Goal: Navigation & Orientation: Find specific page/section

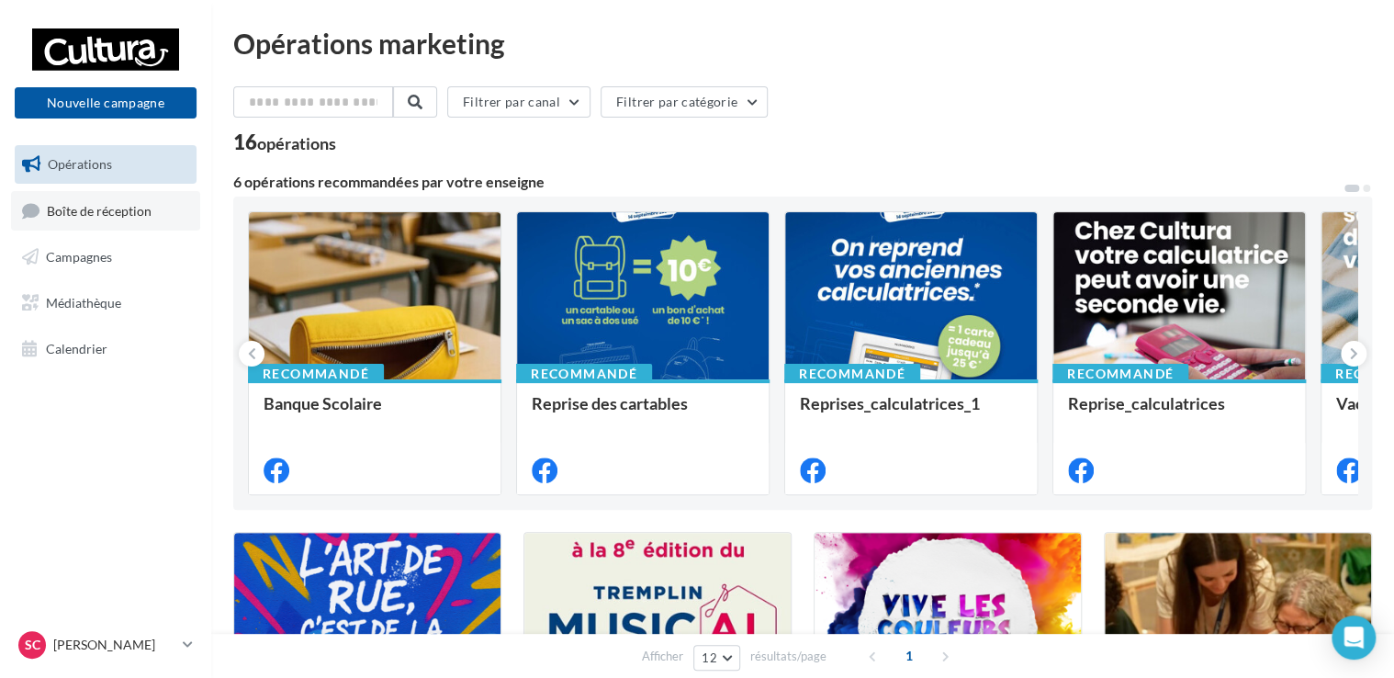
click at [72, 208] on span "Boîte de réception" at bounding box center [99, 210] width 105 height 16
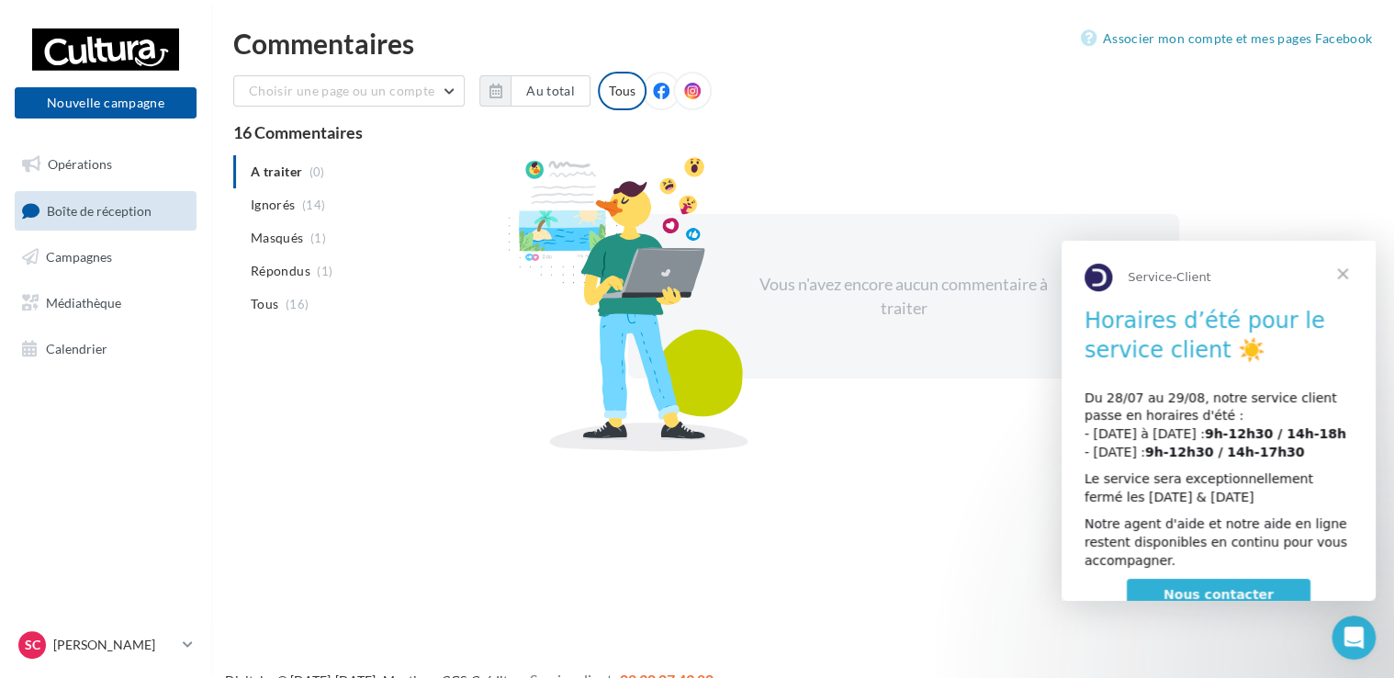
click at [1341, 276] on span "Fermer" at bounding box center [1343, 274] width 66 height 66
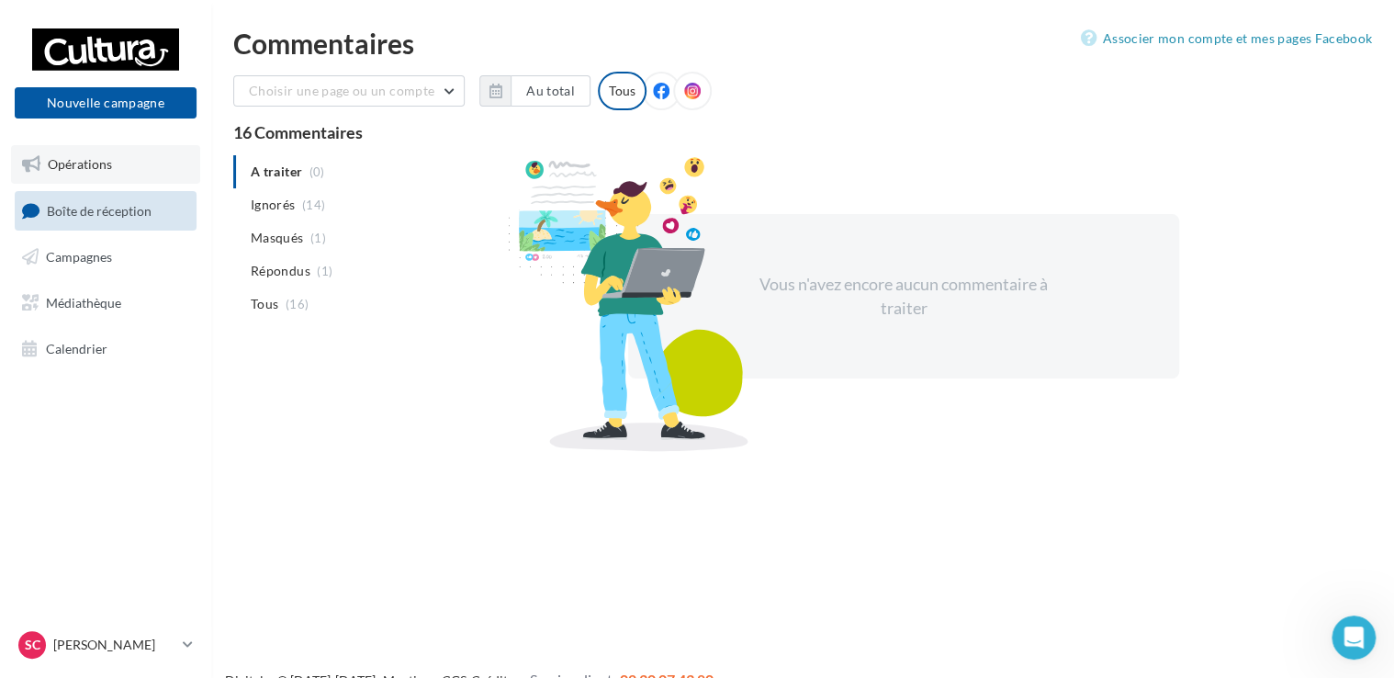
click at [84, 163] on span "Opérations" at bounding box center [80, 164] width 64 height 16
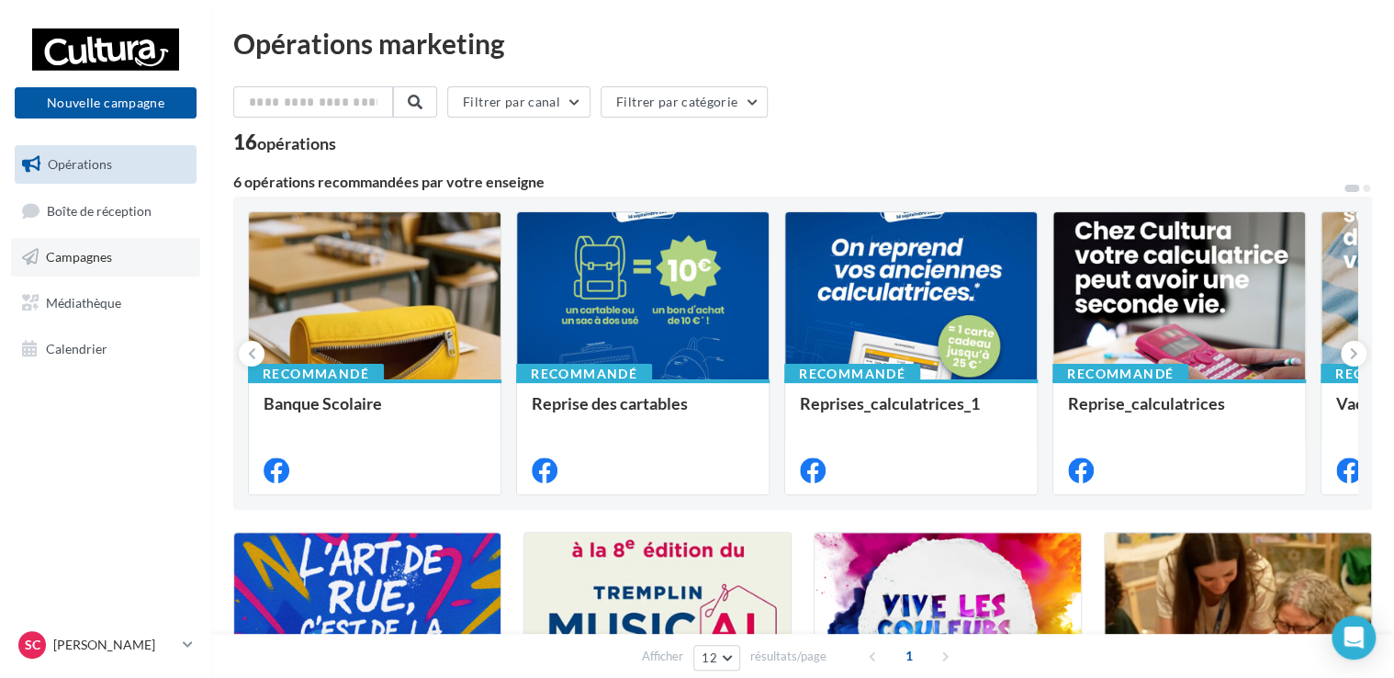
click at [83, 253] on span "Campagnes" at bounding box center [79, 257] width 66 height 16
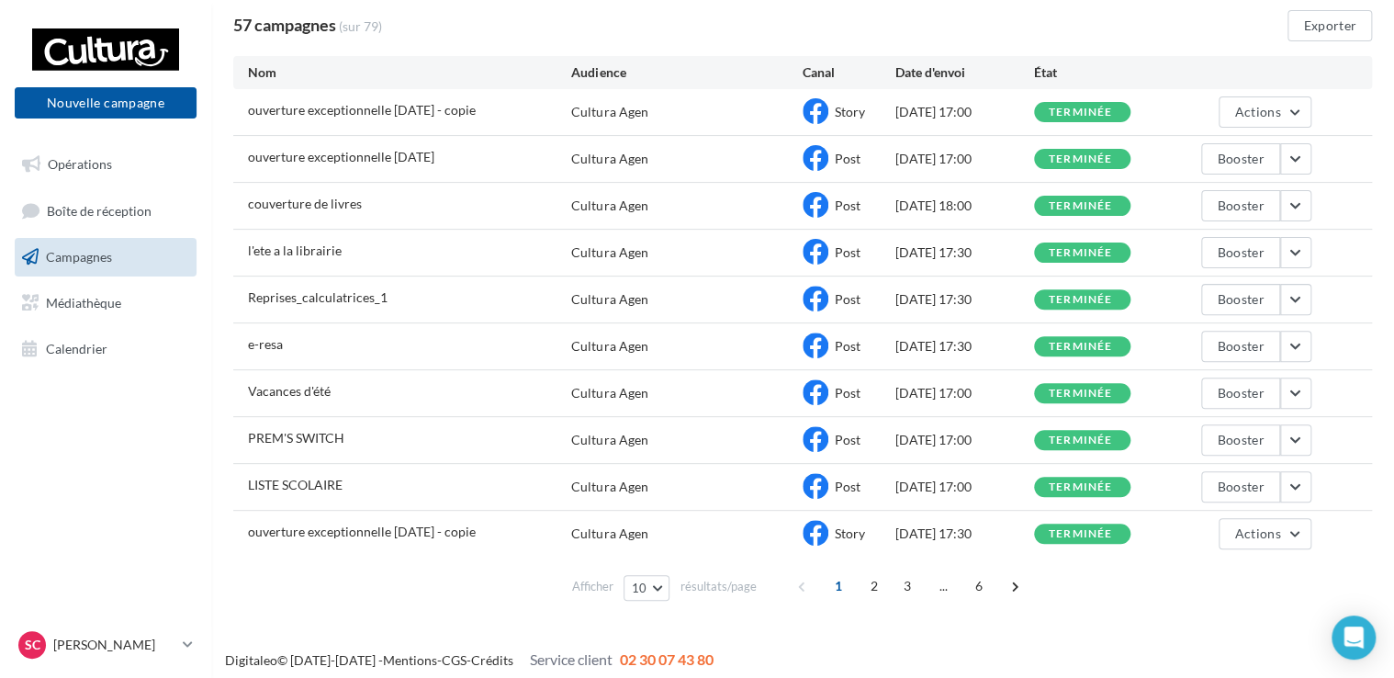
scroll to position [158, 0]
